Goal: Task Accomplishment & Management: Complete application form

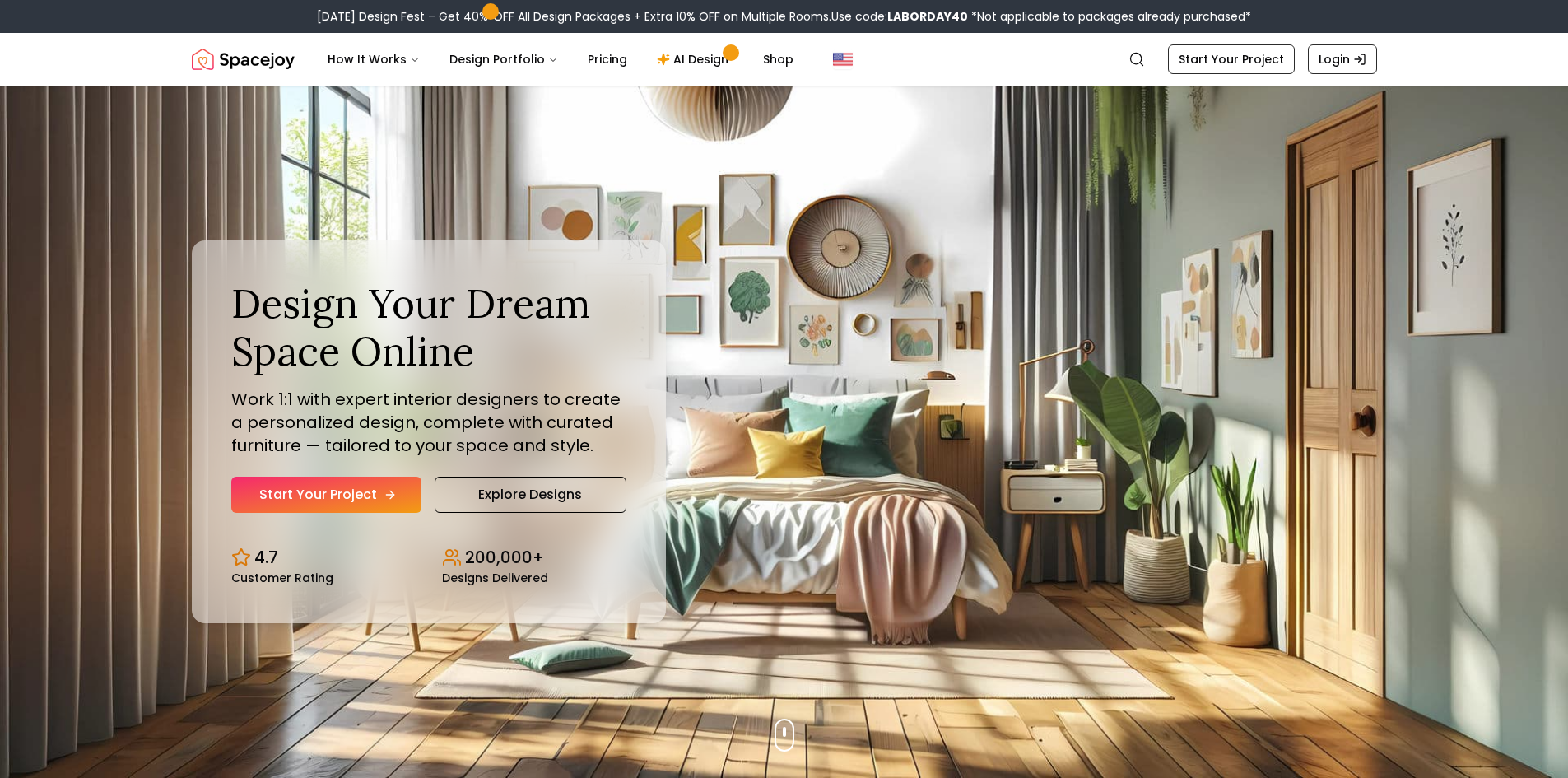
click at [313, 480] on link "Start Your Project" at bounding box center [327, 495] width 190 height 37
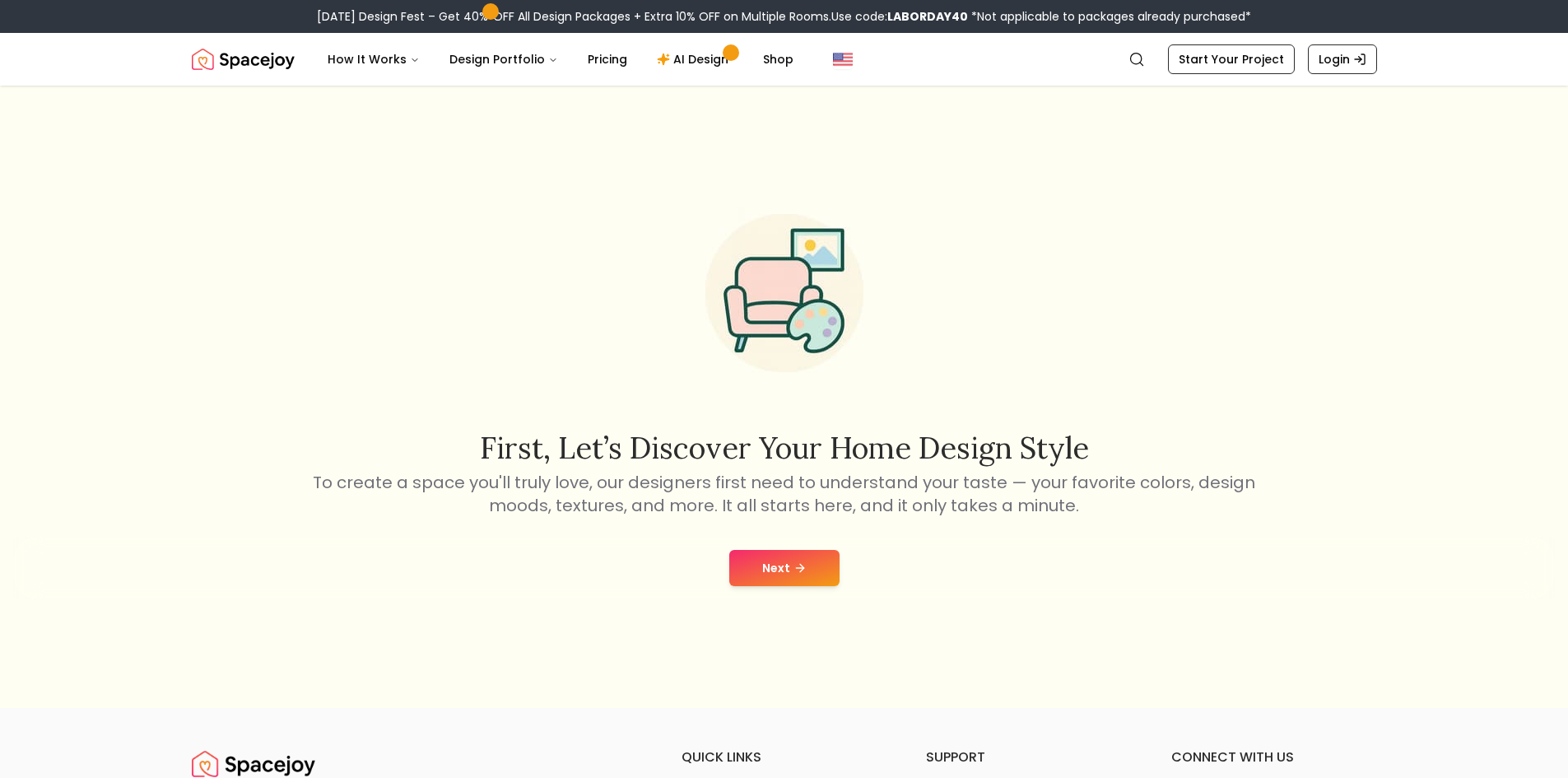
click at [796, 560] on button "Next" at bounding box center [784, 568] width 111 height 37
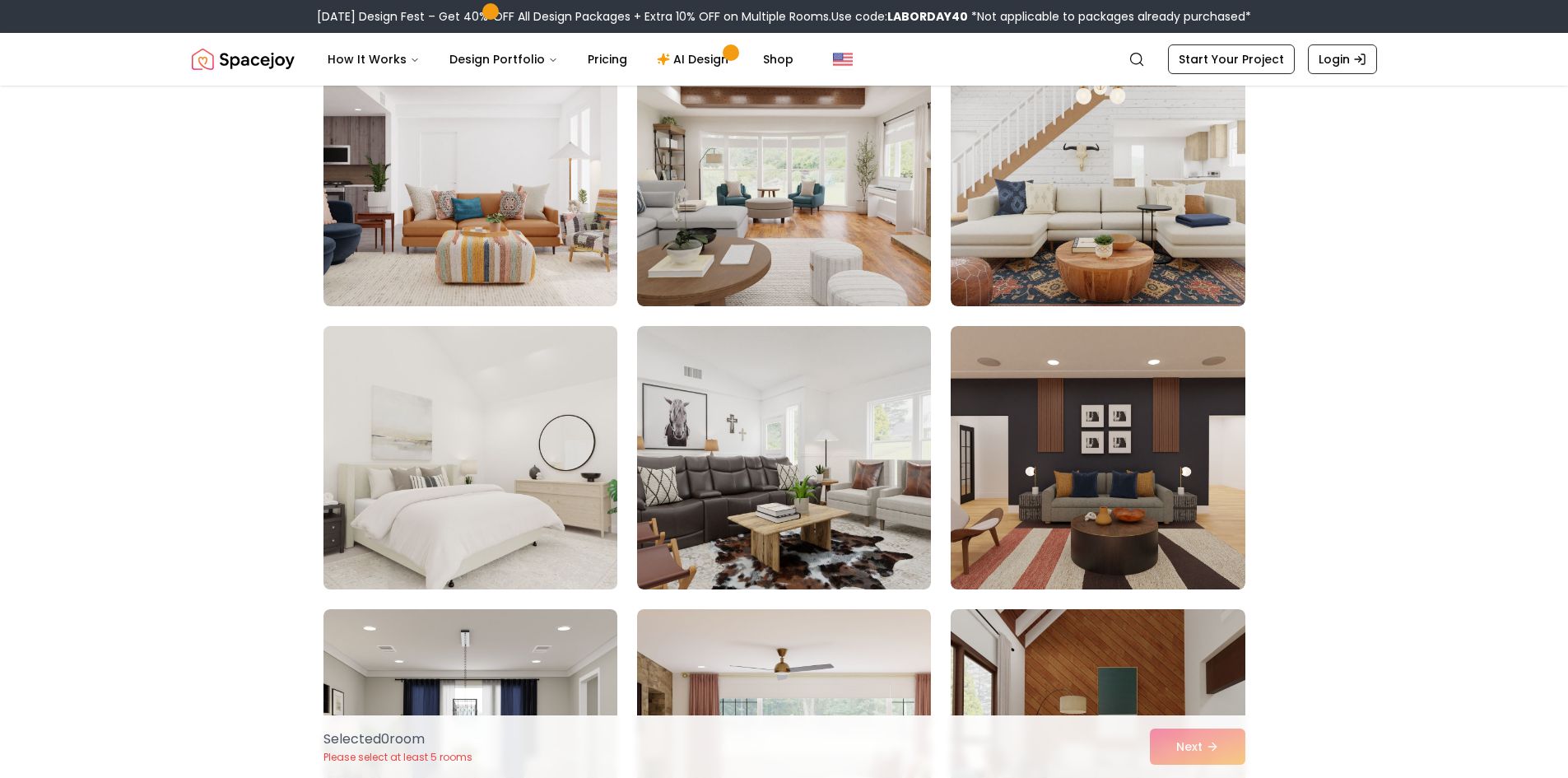
scroll to position [3952, 0]
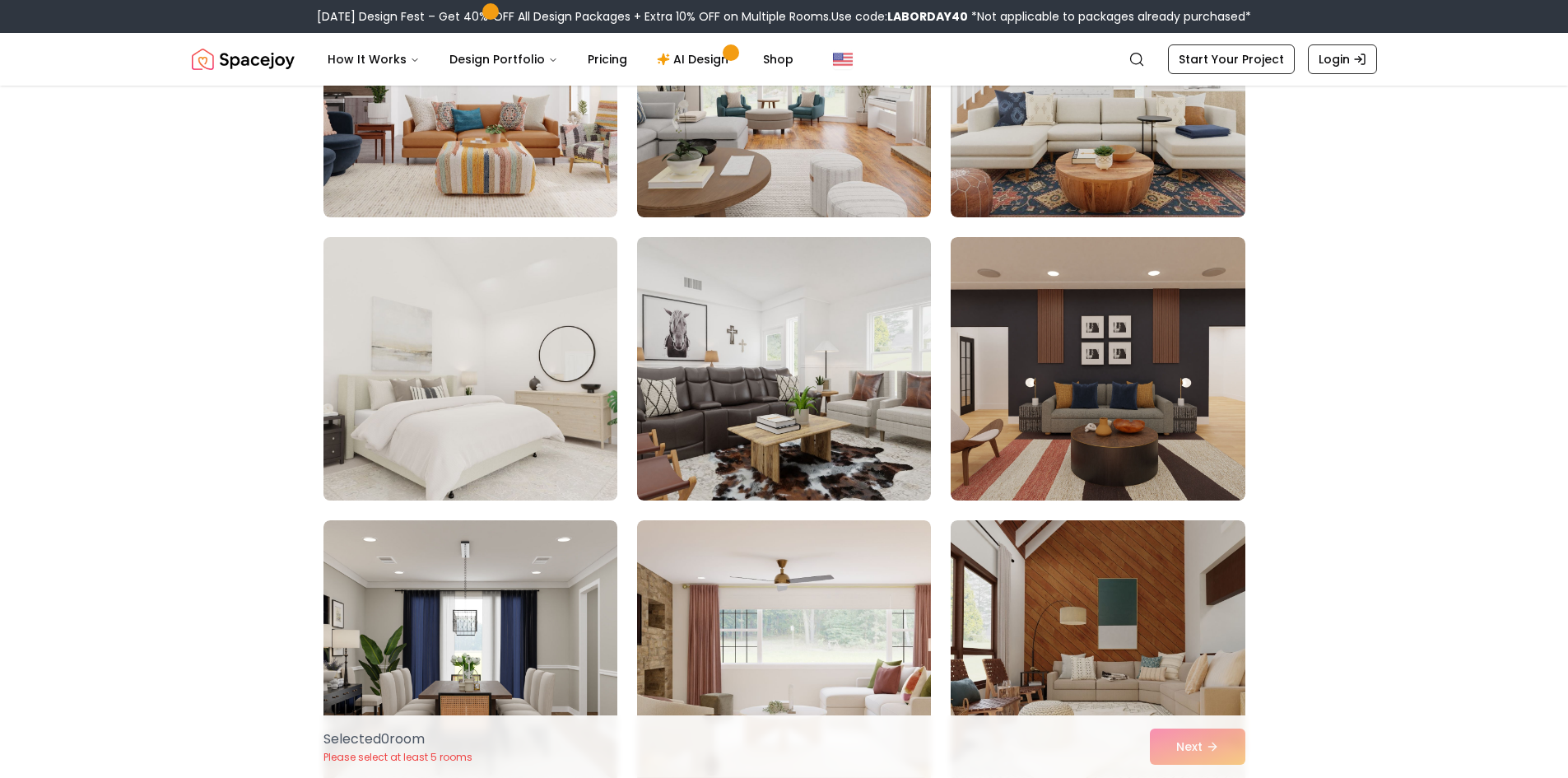
click at [498, 420] on img at bounding box center [470, 369] width 309 height 277
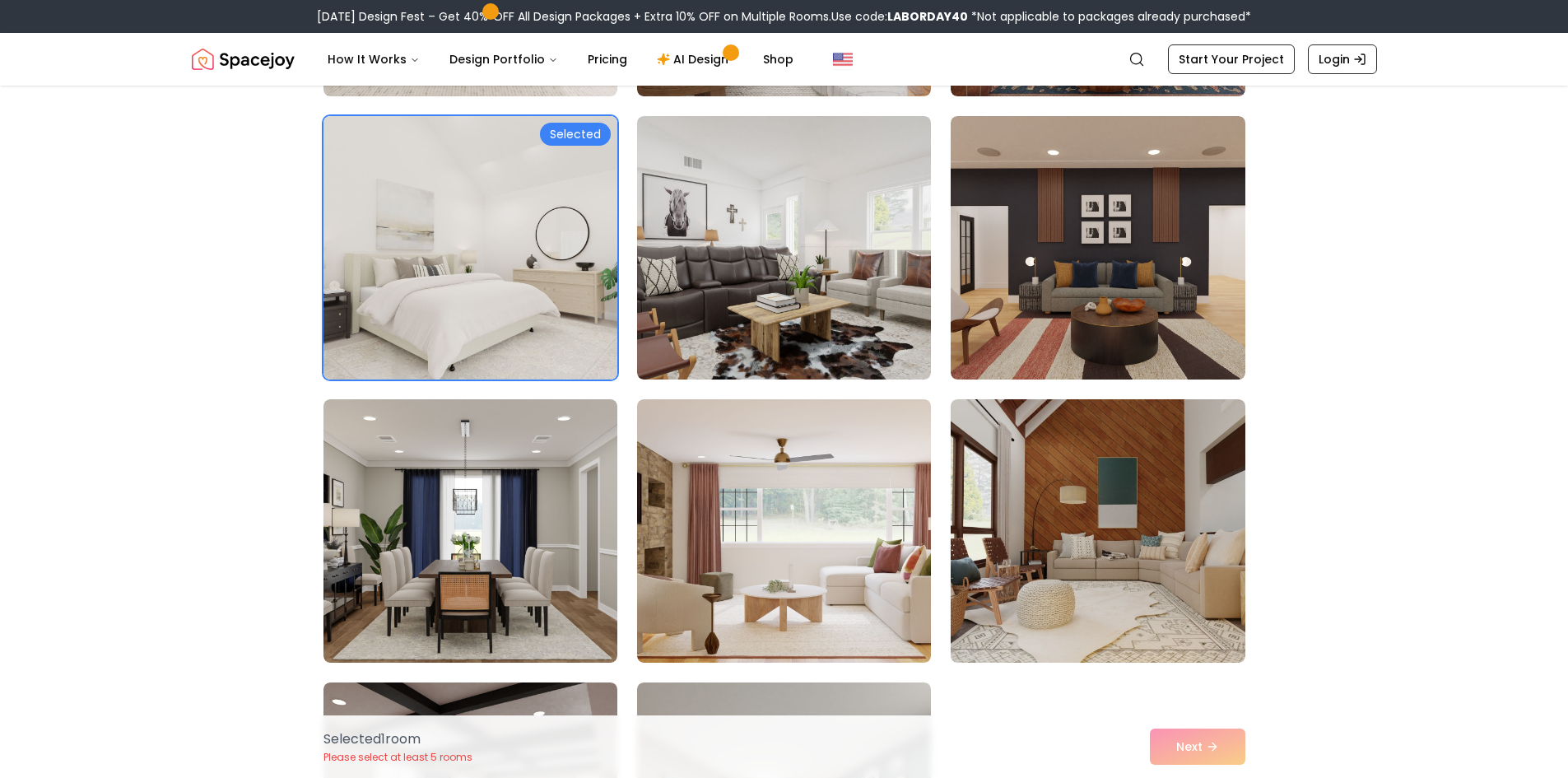
scroll to position [4117, 0]
